Goal: Find specific page/section: Find specific page/section

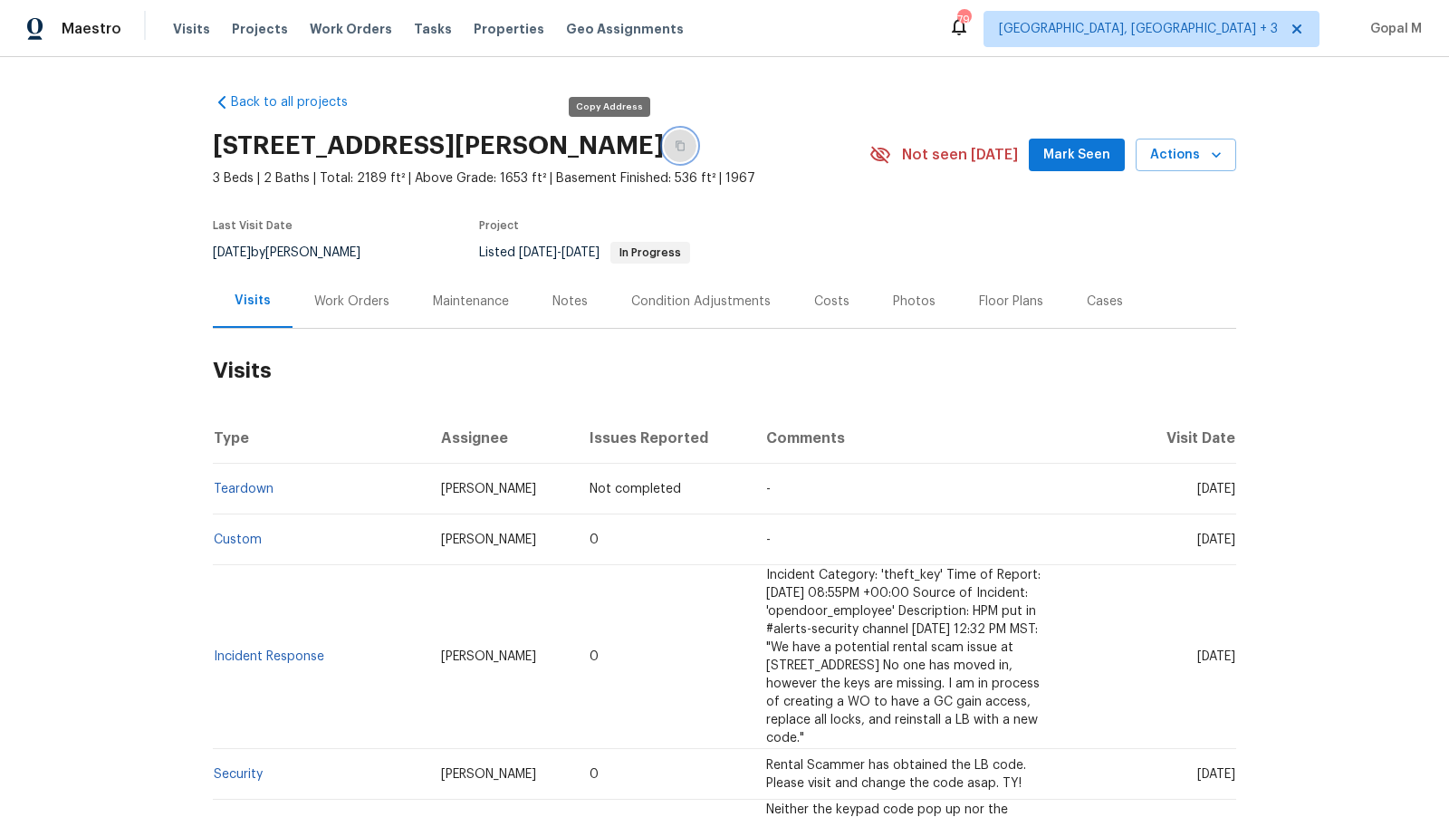
click at [676, 142] on icon "button" at bounding box center [680, 146] width 9 height 10
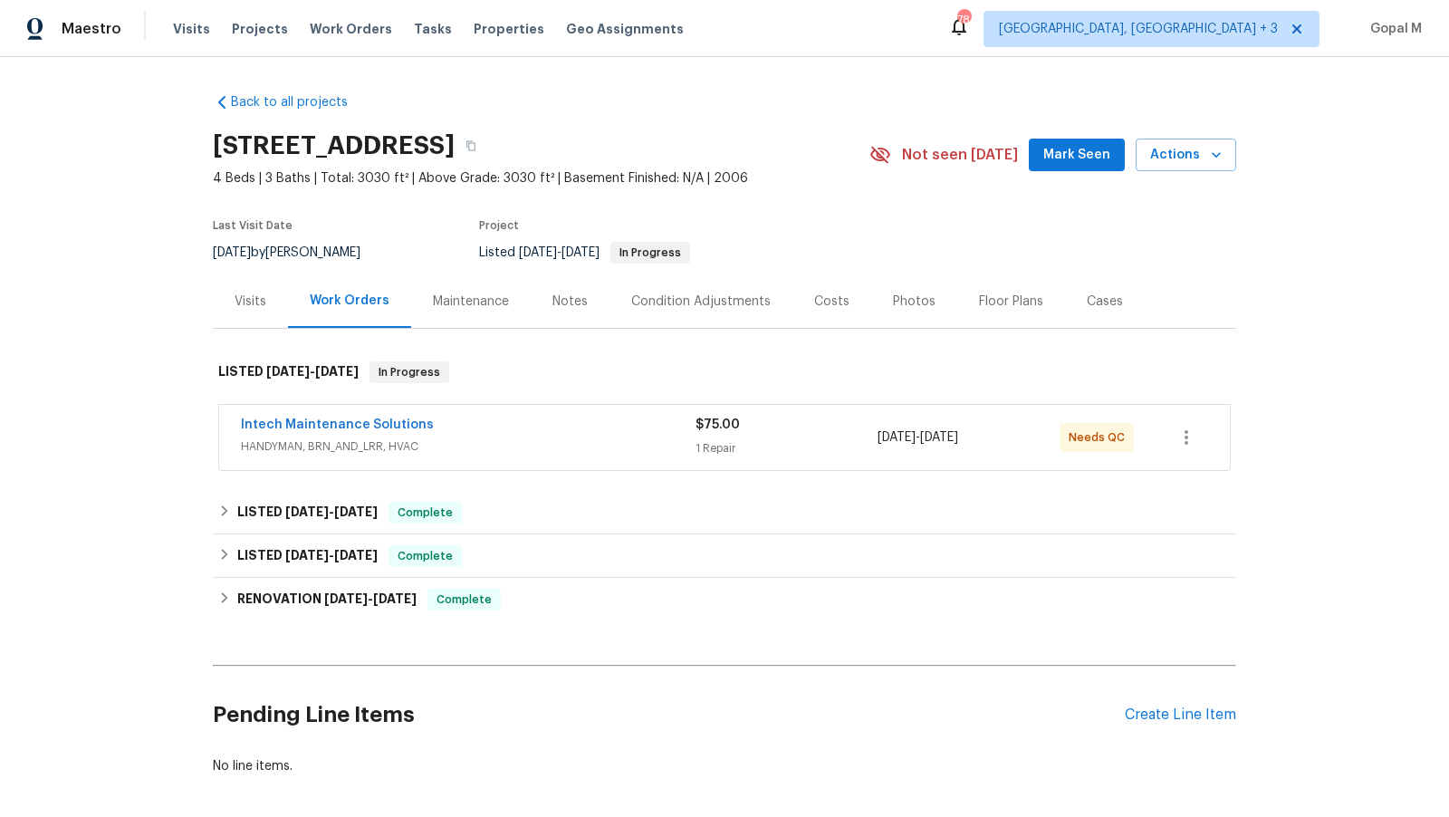
drag, startPoint x: 271, startPoint y: 253, endPoint x: 200, endPoint y: 253, distance: 70.7
click at [200, 253] on div "Back to all projects 109 Red Ash Ln, Lexington, SC 29072 4 Beds | 3 Baths | Tot…" at bounding box center [724, 437] width 1449 height 760
copy span "8/15/2025"
drag, startPoint x: 1003, startPoint y: 438, endPoint x: 875, endPoint y: 440, distance: 127.8
click at [875, 440] on div "Intech Maintenance Solutions HANDYMAN, BRN_AND_LRR, HVAC $75.00 1 Repair 8/7/20…" at bounding box center [703, 437] width 924 height 43
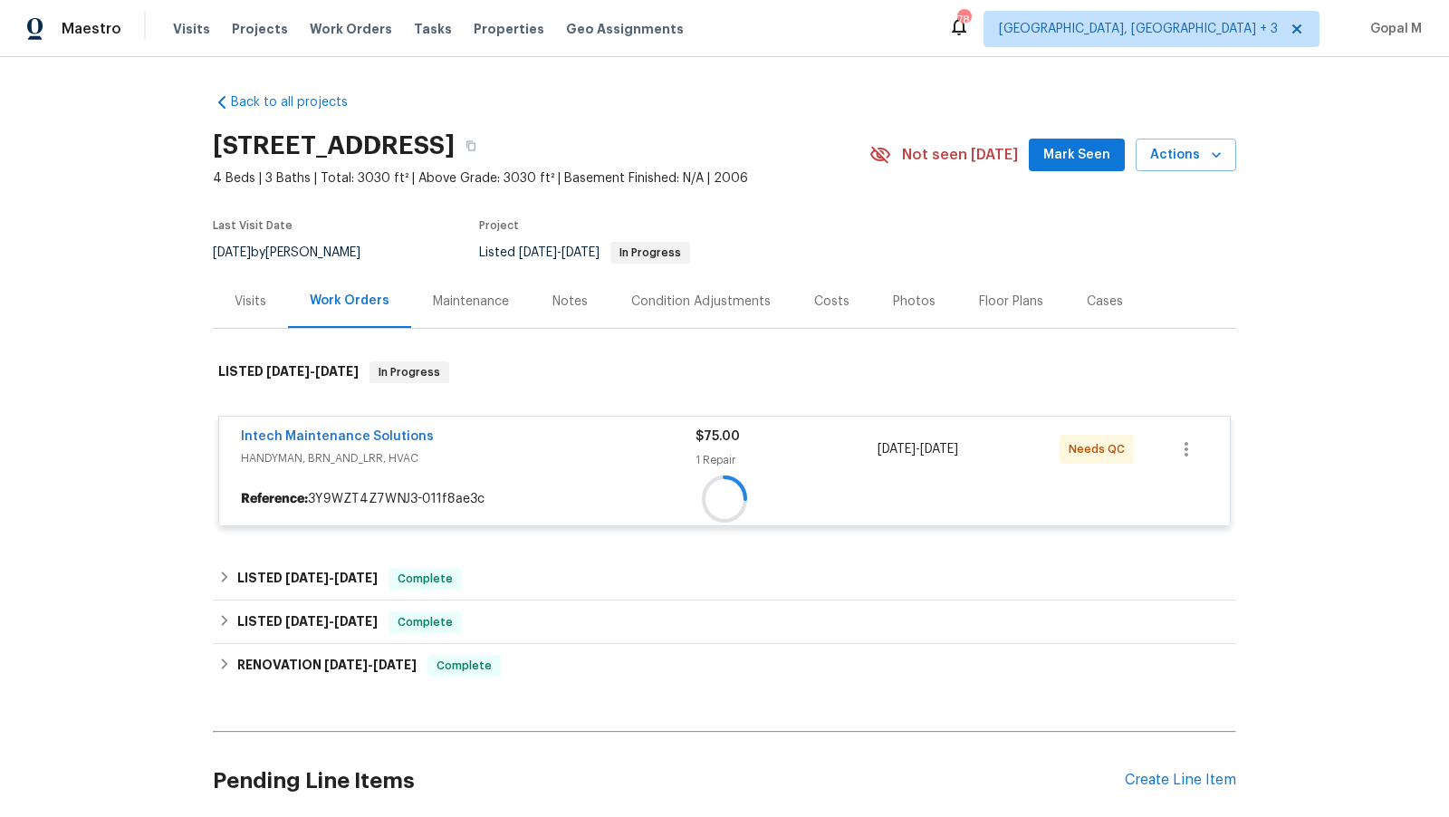
copy div "8/7/2025 - 8/11/2025"
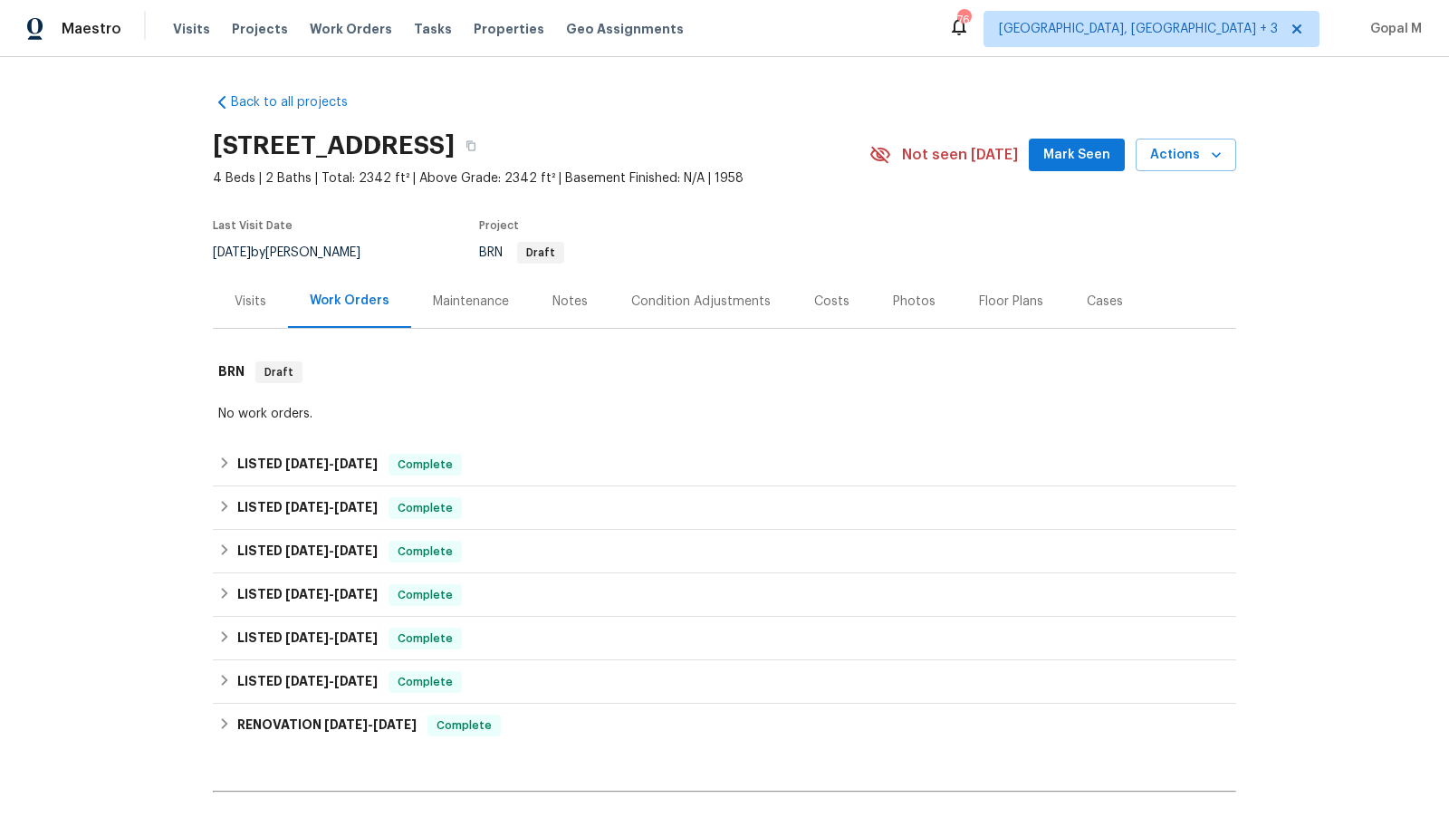
click at [264, 303] on div "Visits" at bounding box center [251, 302] width 32 height 18
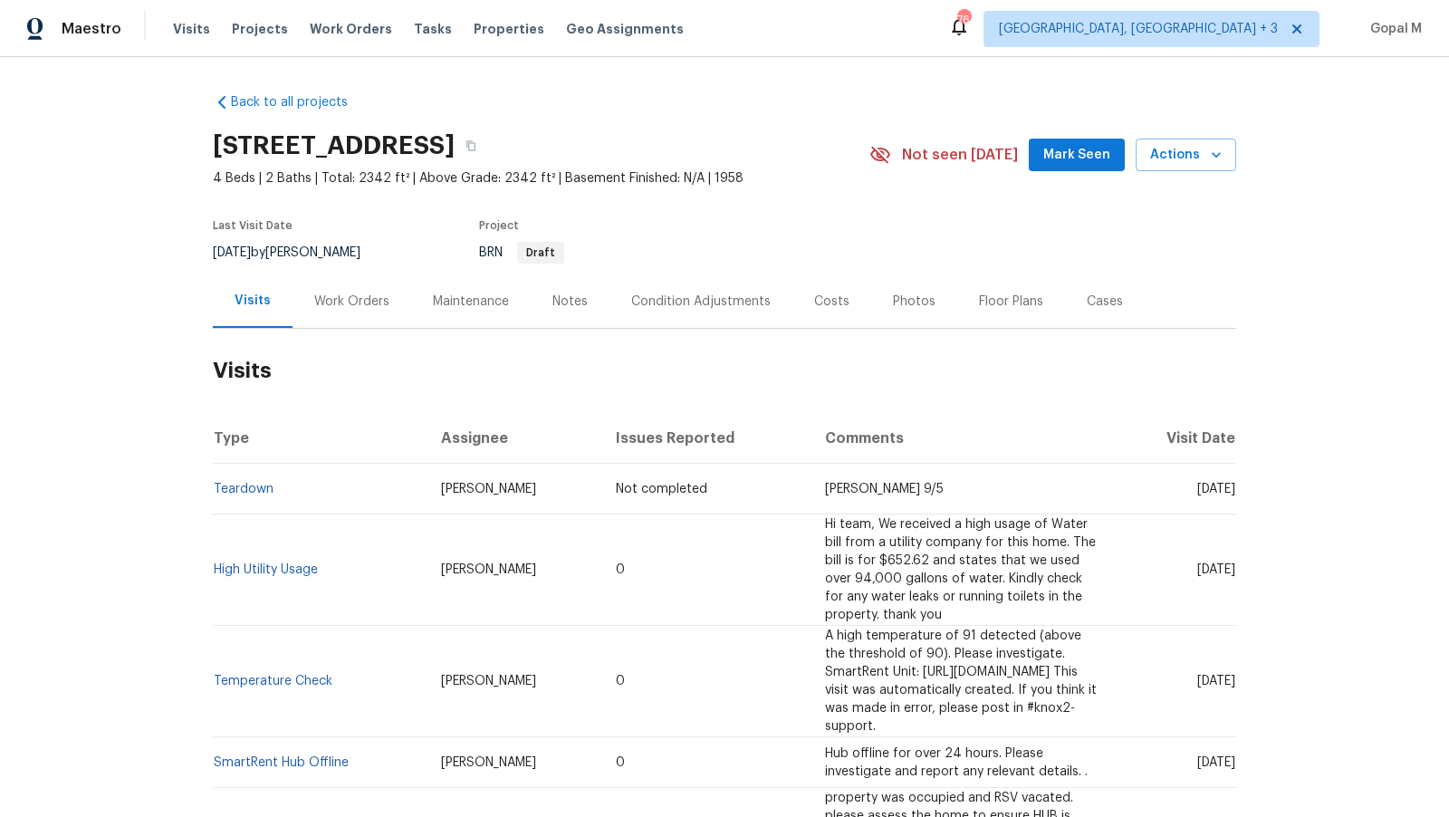
click at [353, 303] on div "Work Orders" at bounding box center [351, 302] width 75 height 18
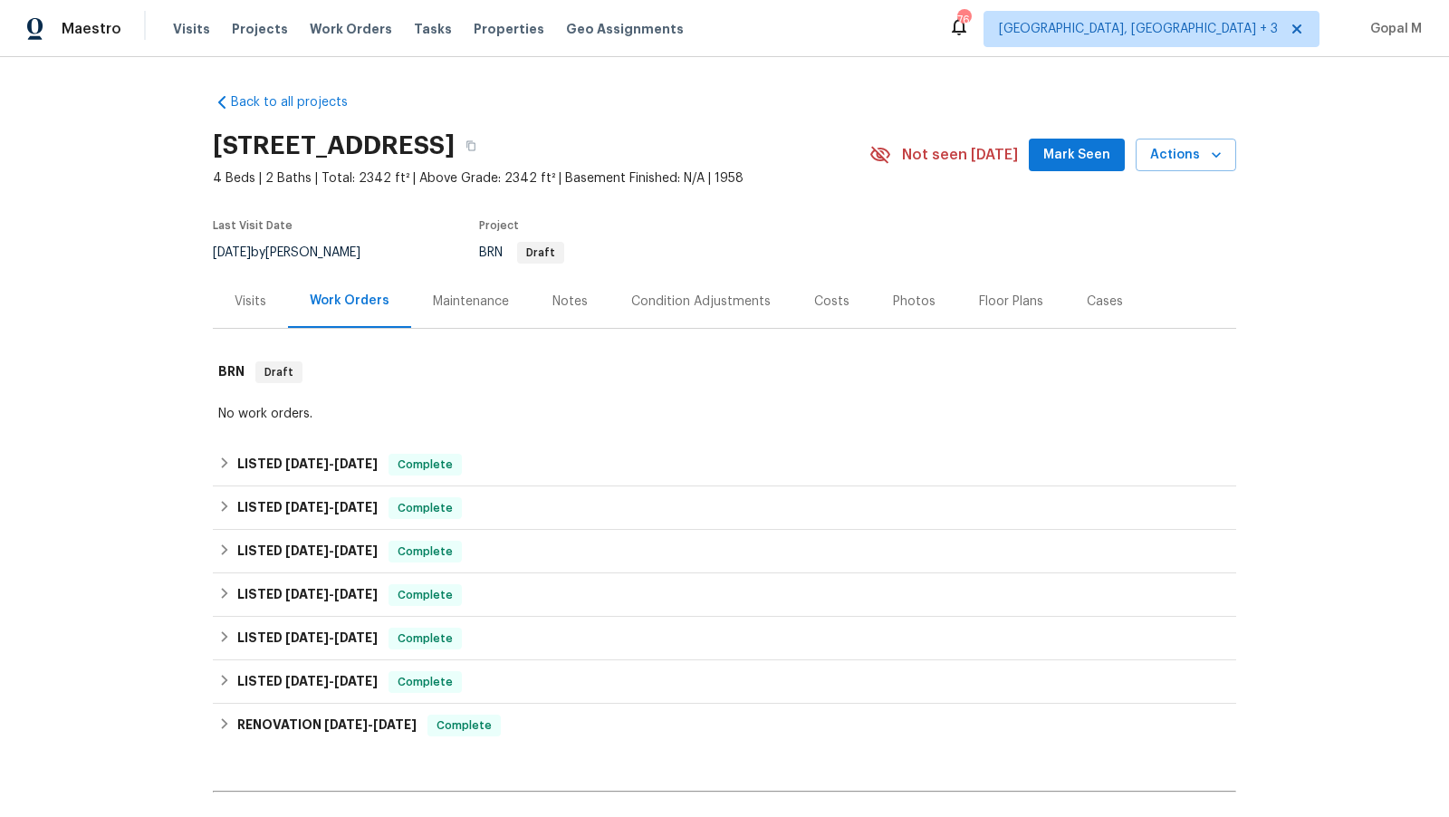
click at [258, 310] on div "Visits" at bounding box center [250, 300] width 75 height 53
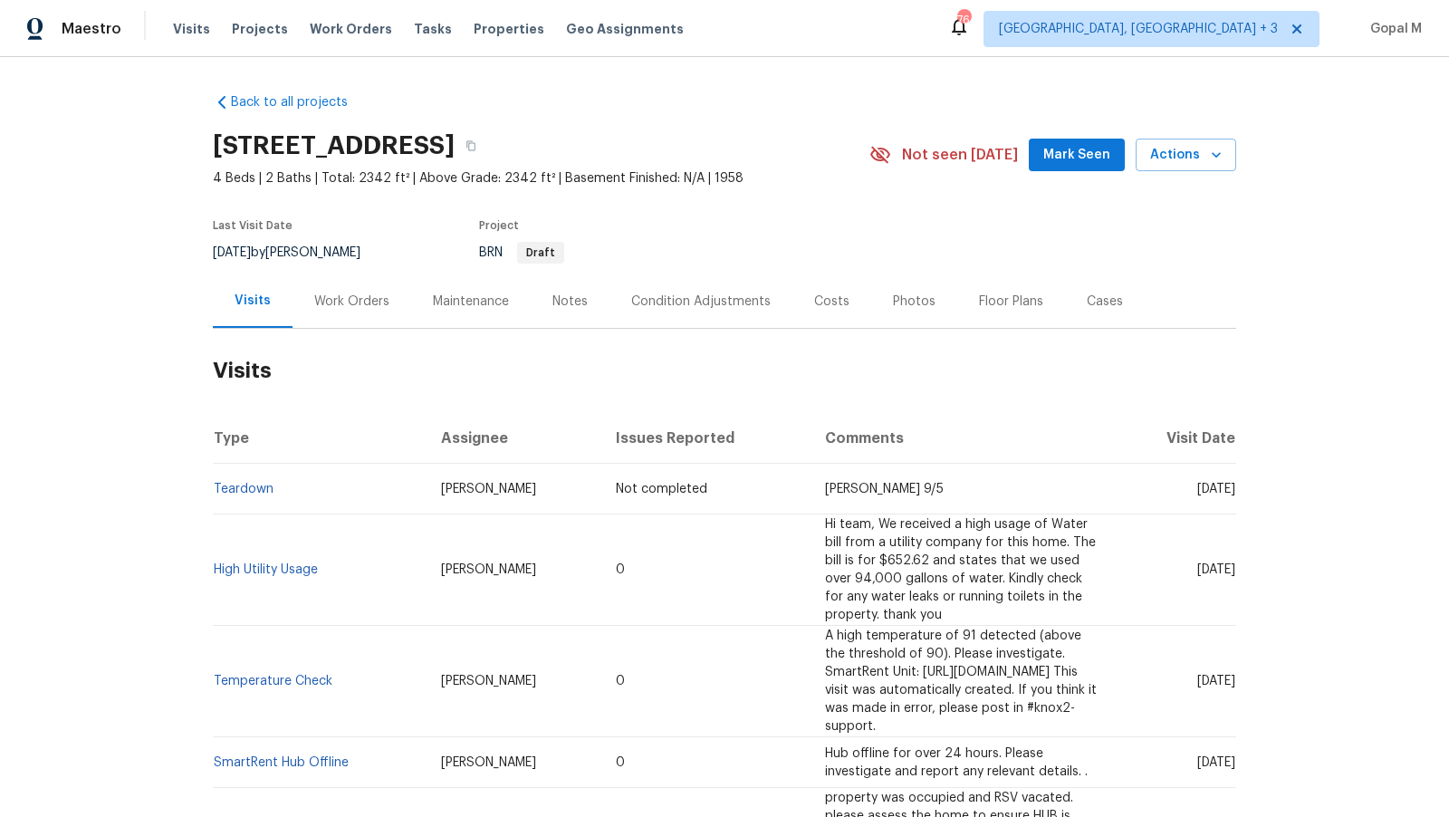
click at [366, 311] on div "Work Orders" at bounding box center [352, 300] width 119 height 53
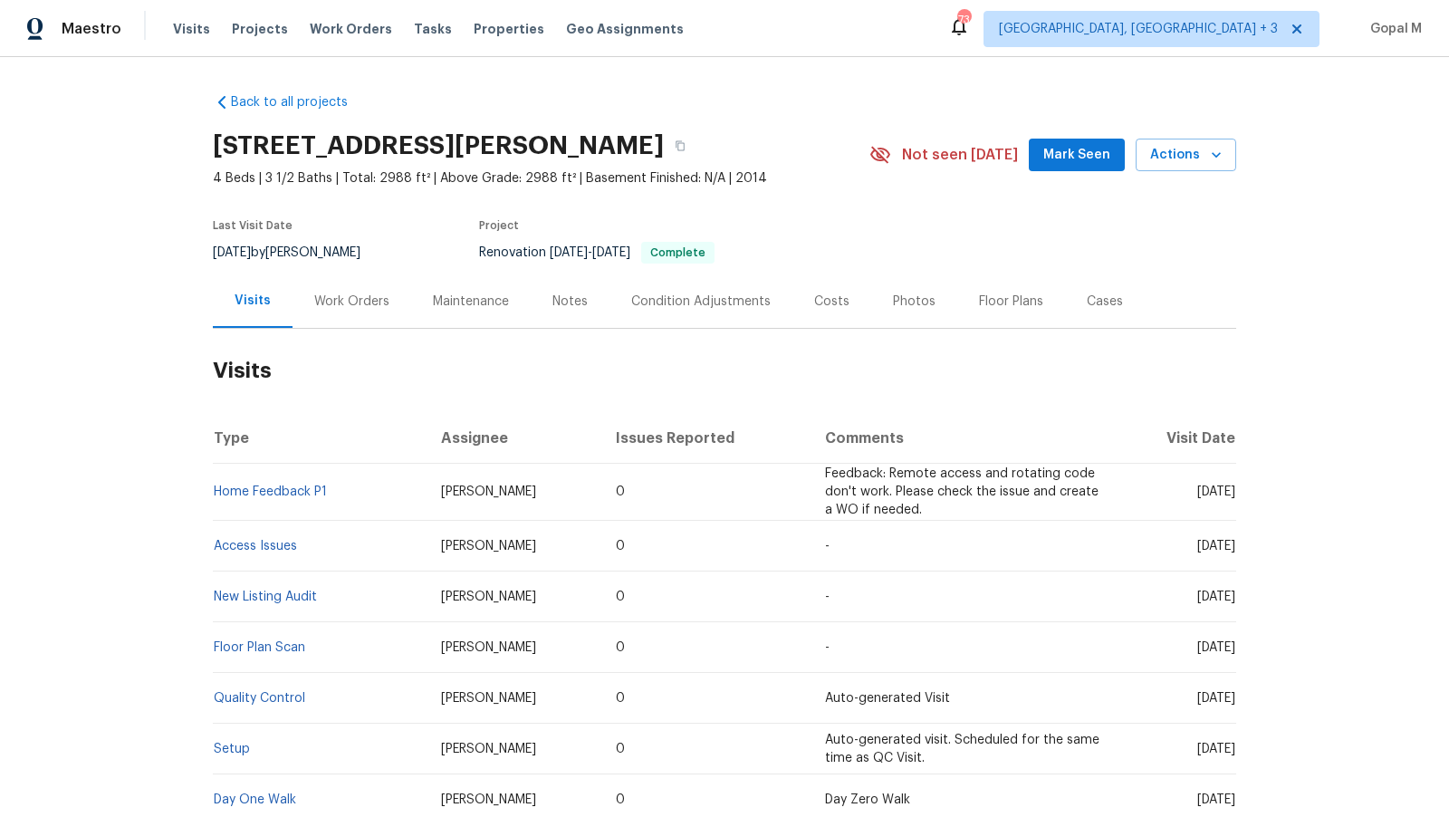
click at [363, 303] on div "Work Orders" at bounding box center [351, 302] width 75 height 18
